Goal: Task Accomplishment & Management: Manage account settings

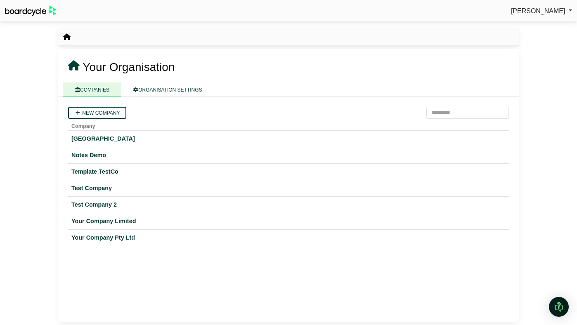
click at [537, 13] on span "[PERSON_NAME]" at bounding box center [538, 10] width 54 height 7
click at [539, 10] on span "[PERSON_NAME]" at bounding box center [538, 10] width 54 height 7
click at [537, 26] on link "Sign Out" at bounding box center [539, 25] width 66 height 16
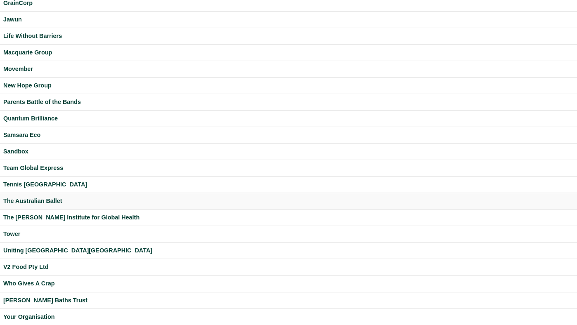
scroll to position [210, 0]
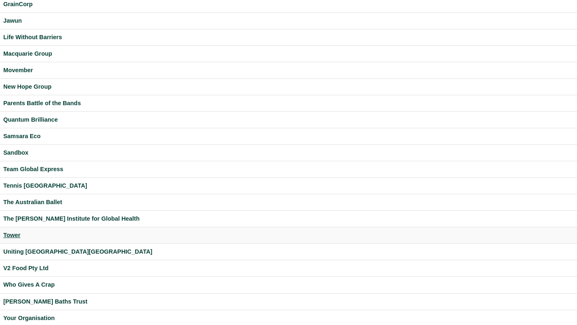
click at [14, 232] on div "Tower" at bounding box center [288, 235] width 571 height 9
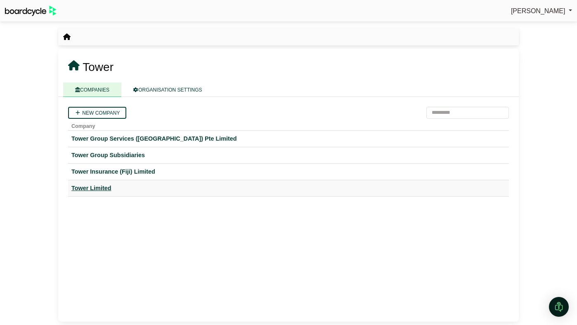
click at [82, 185] on div "Tower Limited" at bounding box center [288, 188] width 434 height 9
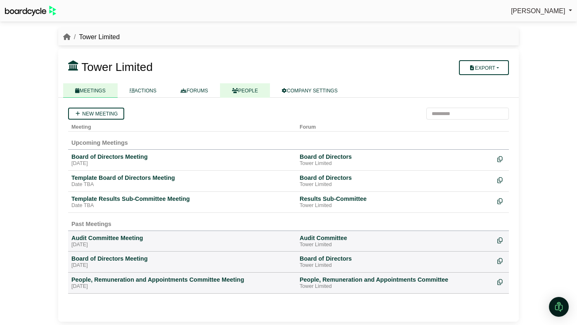
click at [252, 89] on link "PEOPLE" at bounding box center [245, 90] width 50 height 14
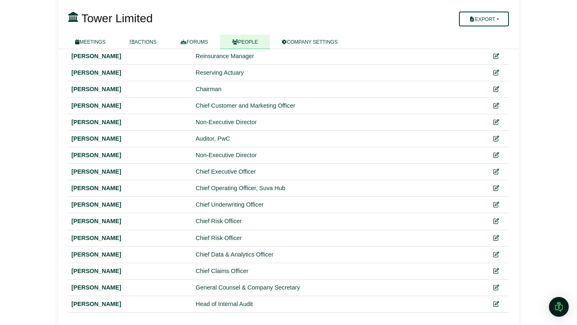
scroll to position [317, 0]
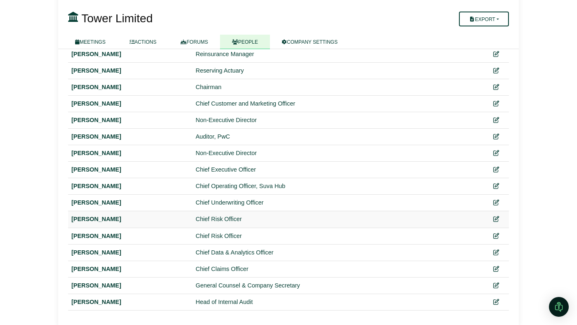
click at [104, 220] on div "[PERSON_NAME]" at bounding box center [130, 219] width 118 height 9
click at [493, 219] on icon at bounding box center [496, 220] width 6 height 6
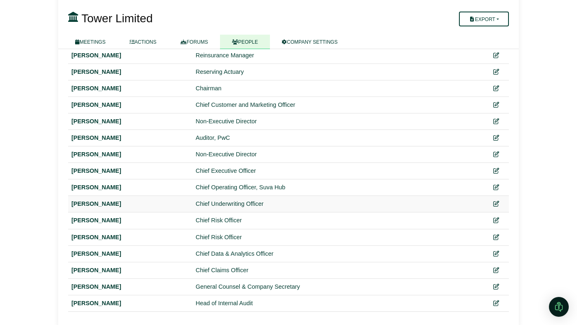
scroll to position [318, 0]
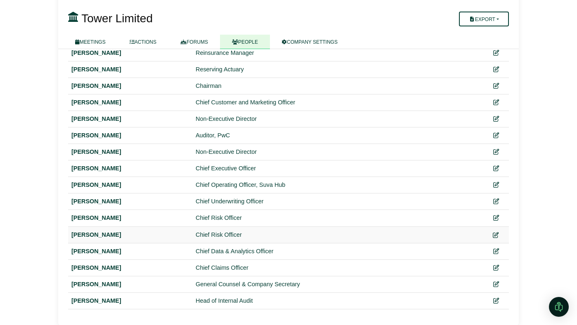
click at [498, 236] on icon at bounding box center [496, 235] width 6 height 6
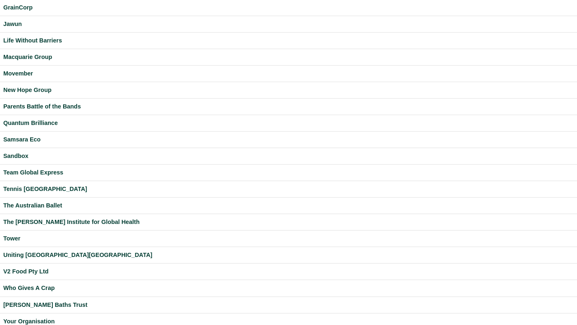
scroll to position [218, 0]
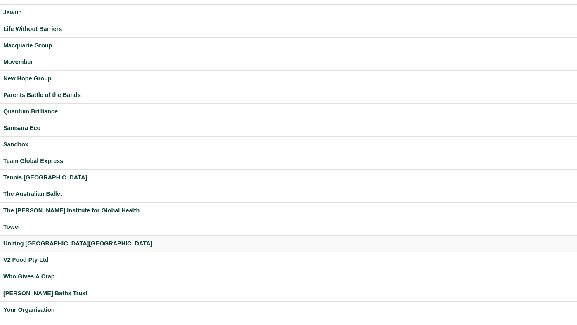
click at [48, 242] on div "Uniting [GEOGRAPHIC_DATA][GEOGRAPHIC_DATA]" at bounding box center [288, 243] width 571 height 9
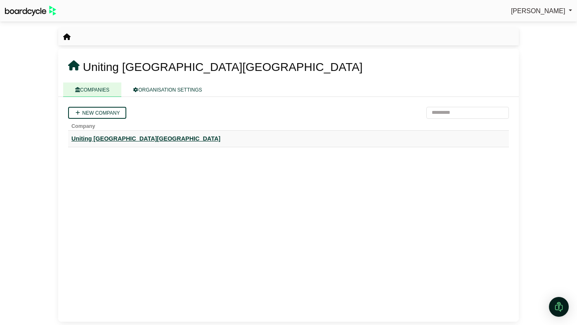
click at [99, 143] on div "Uniting [GEOGRAPHIC_DATA][GEOGRAPHIC_DATA]" at bounding box center [288, 138] width 434 height 9
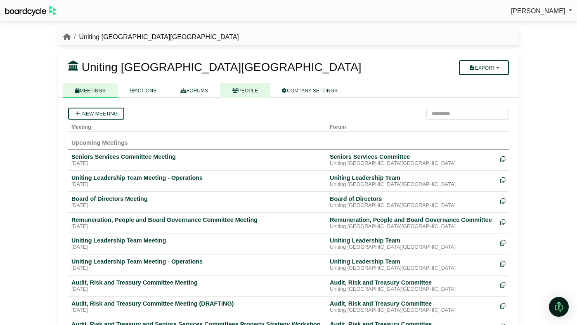
click at [238, 91] on icon at bounding box center [235, 90] width 6 height 5
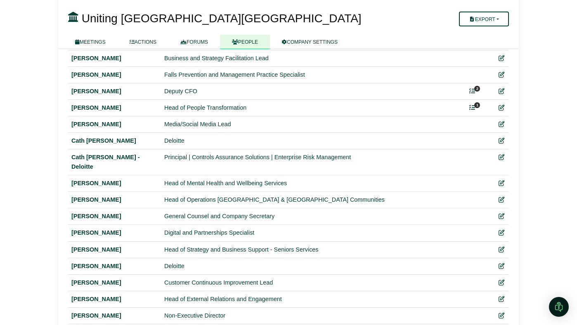
scroll to position [299, 0]
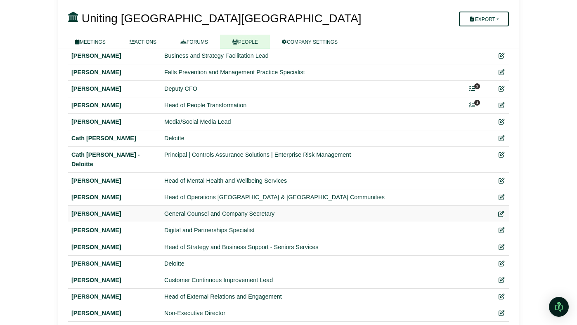
click at [498, 211] on icon at bounding box center [501, 214] width 6 height 6
